Goal: Find specific page/section: Find specific page/section

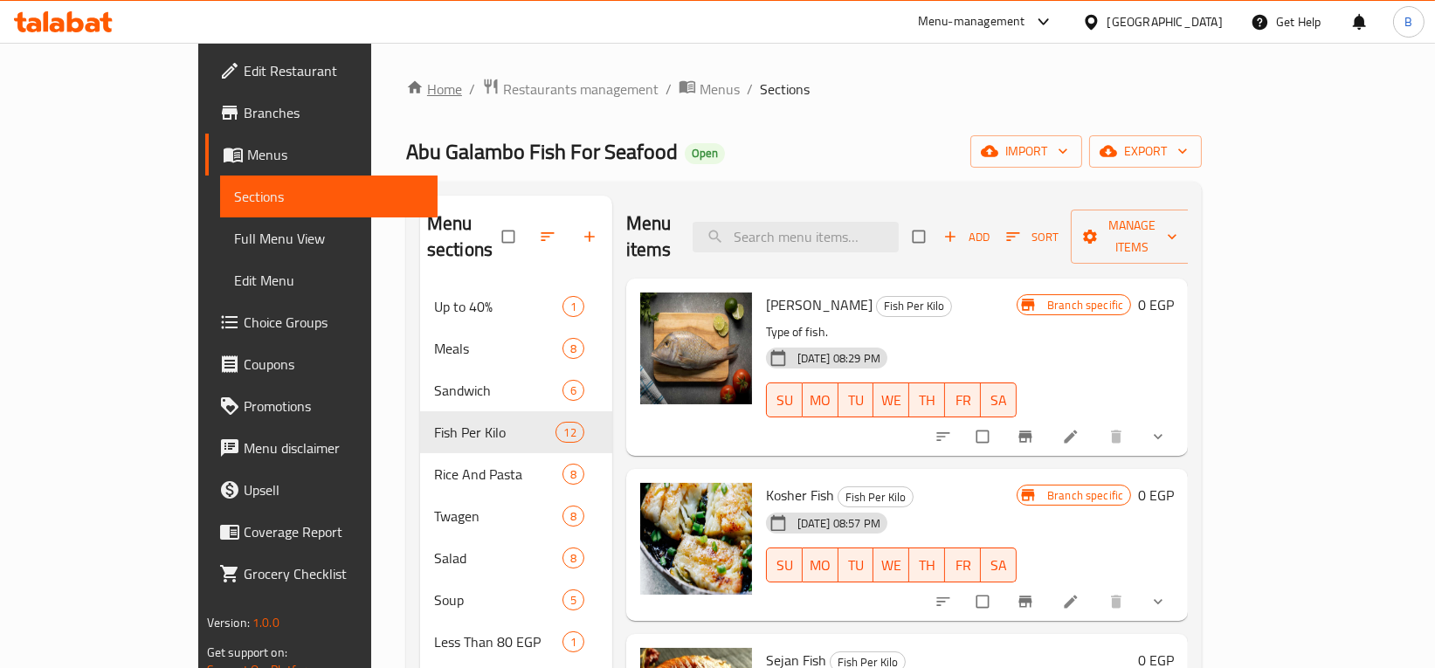
click at [406, 97] on link "Home" at bounding box center [434, 89] width 56 height 21
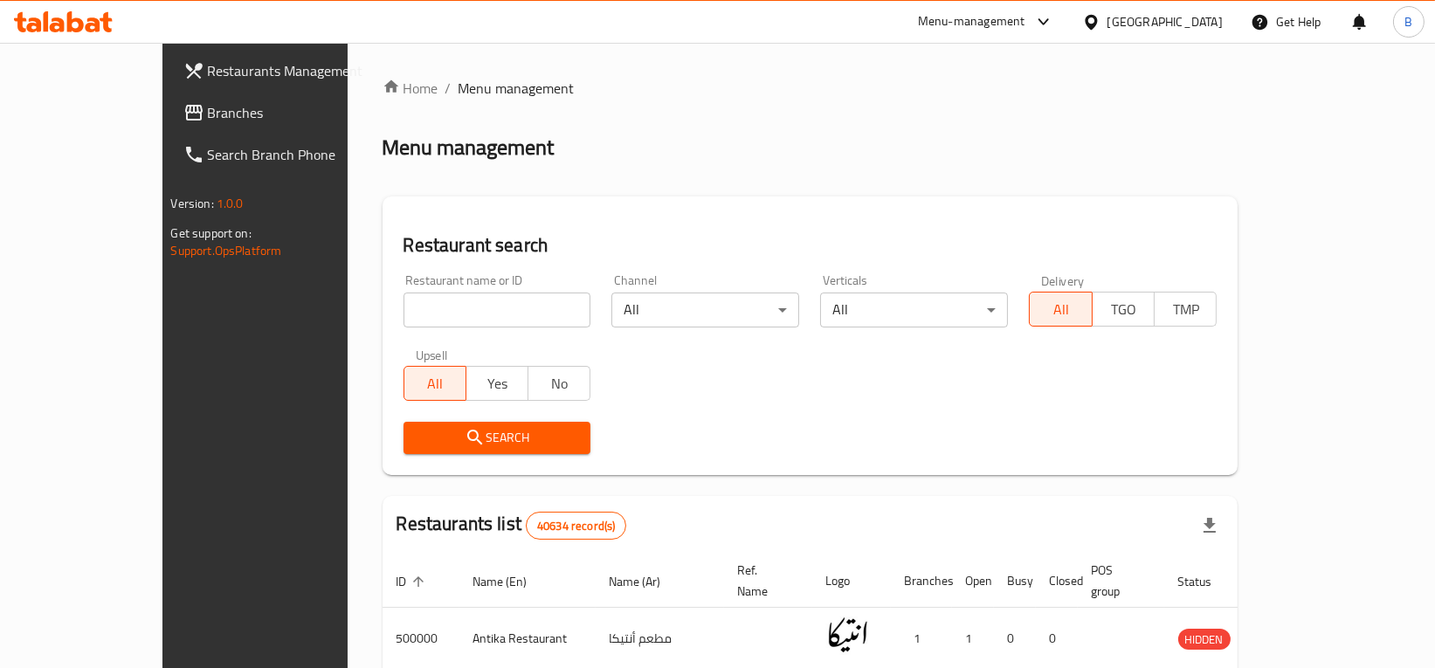
click at [486, 306] on input "search" at bounding box center [498, 310] width 188 height 35
type input "crepe of thrones"
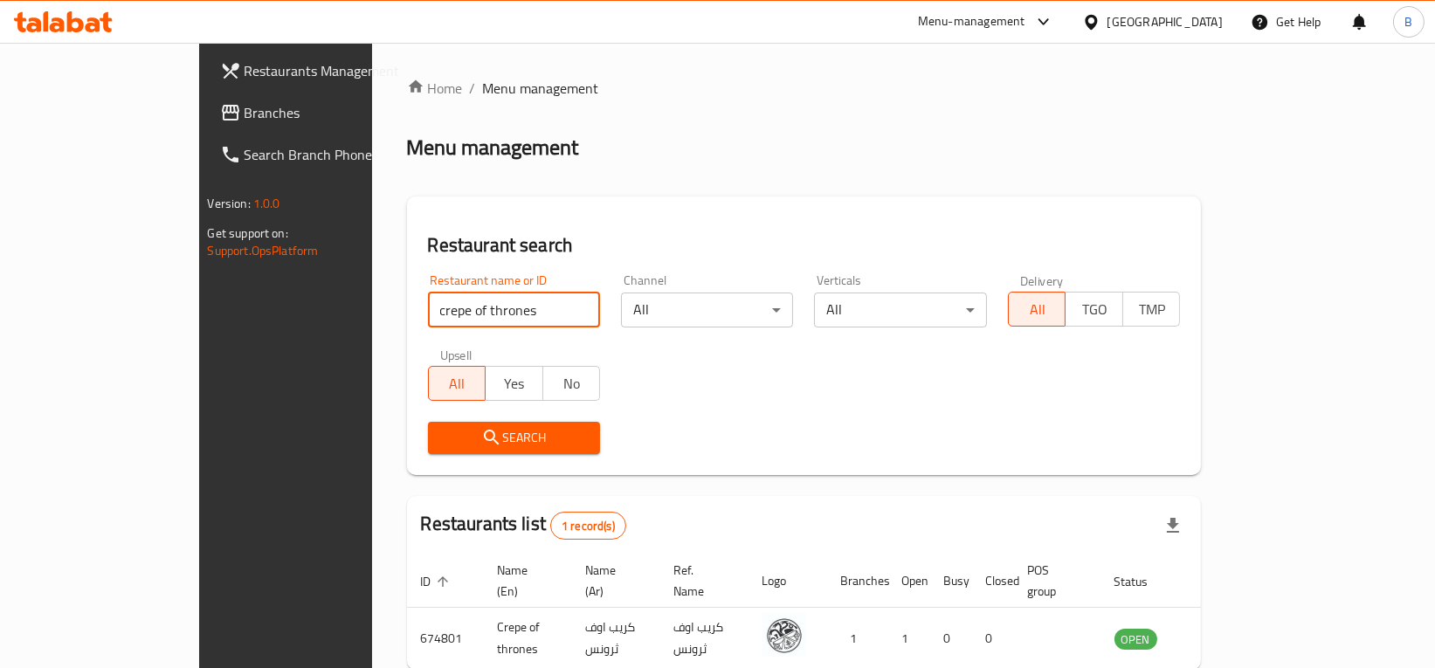
scroll to position [76, 0]
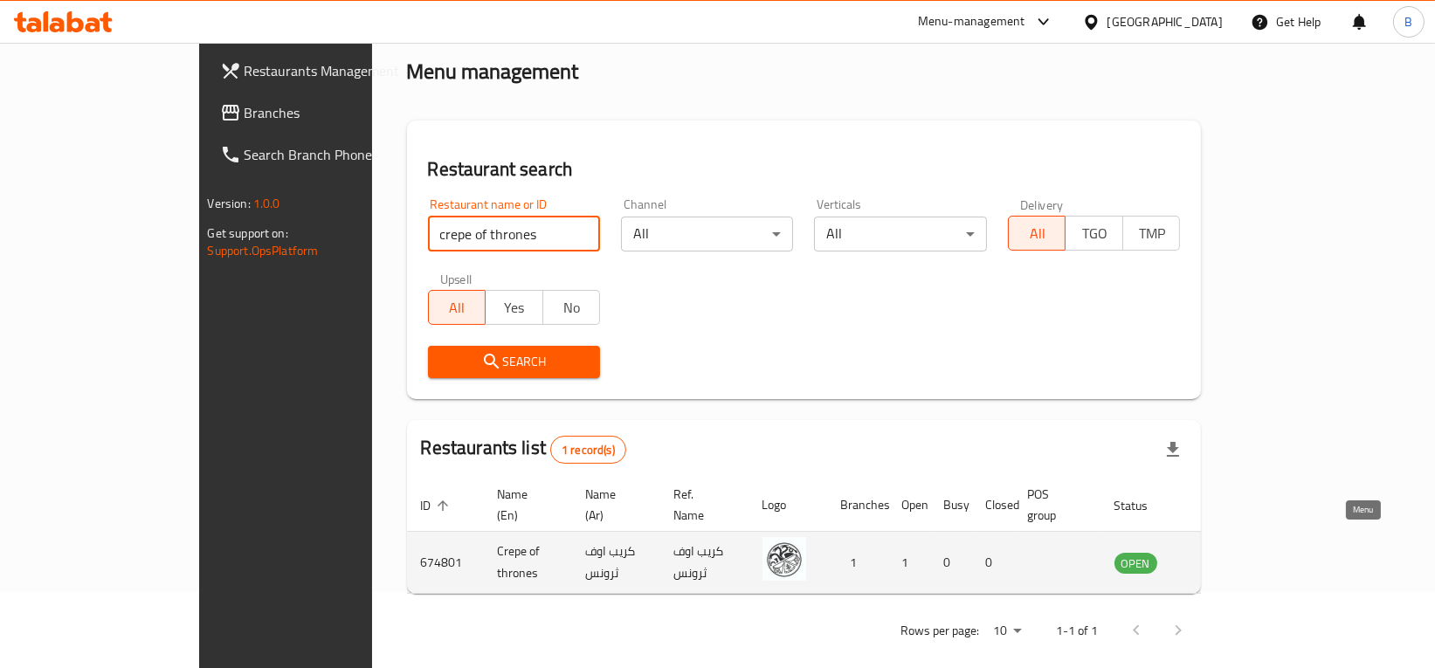
click at [1239, 552] on link "enhanced table" at bounding box center [1222, 562] width 32 height 21
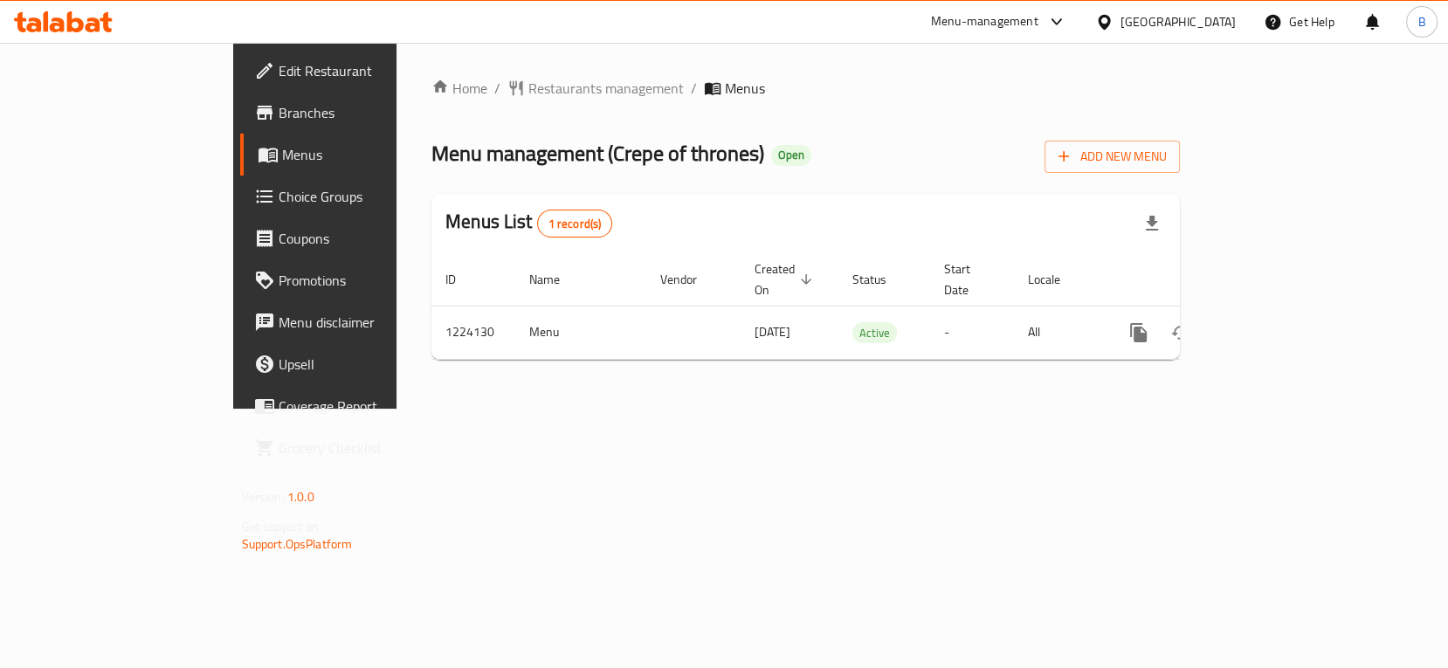
click at [279, 123] on span "Branches" at bounding box center [370, 112] width 183 height 21
